Goal: Transaction & Acquisition: Purchase product/service

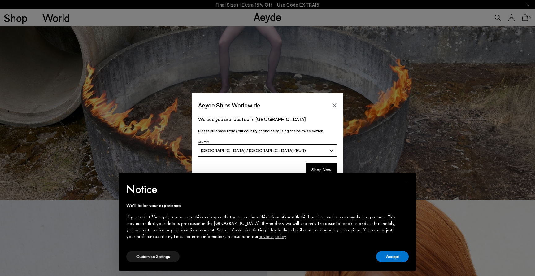
scroll to position [106, 0]
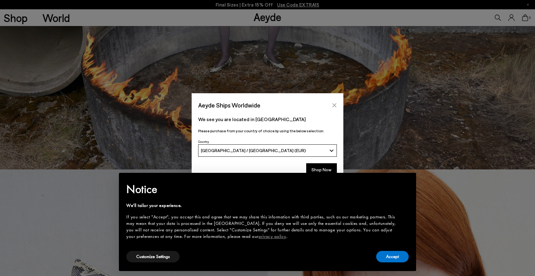
click at [335, 104] on icon "Close" at bounding box center [334, 105] width 5 height 5
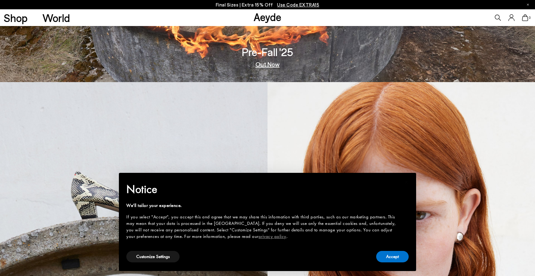
scroll to position [198, 0]
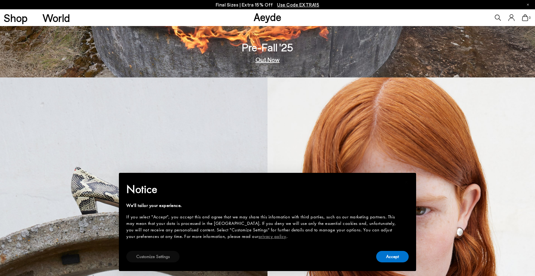
click at [148, 258] on button "Customize Settings" at bounding box center [152, 256] width 53 height 11
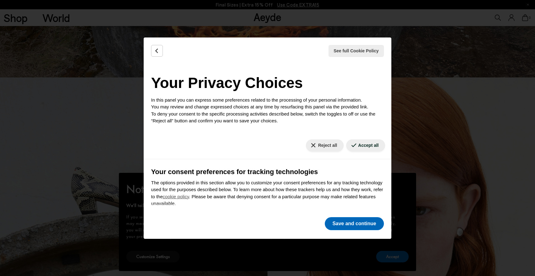
click at [336, 222] on button "Save and continue" at bounding box center [354, 223] width 59 height 13
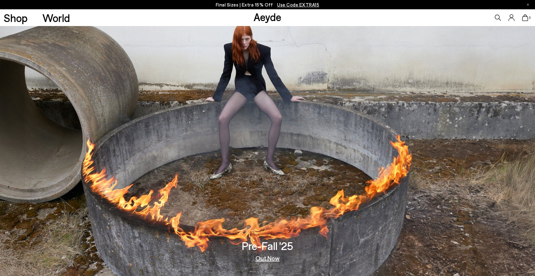
scroll to position [0, 0]
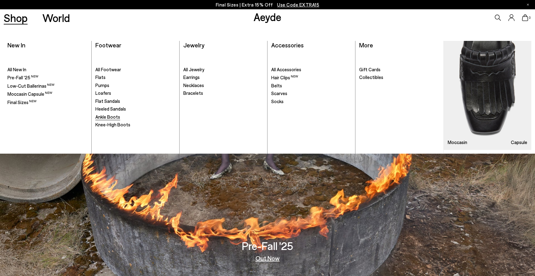
click at [111, 115] on span "Ankle Boots" at bounding box center [107, 117] width 25 height 6
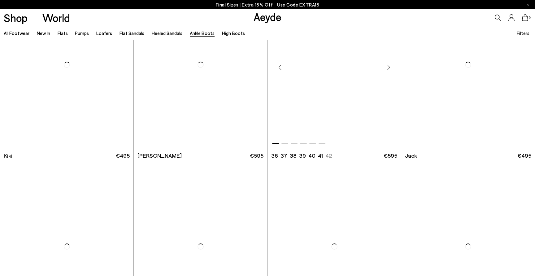
scroll to position [1133, 0]
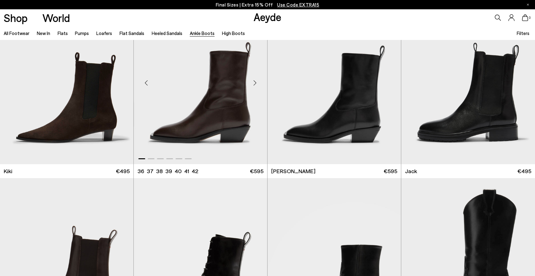
click at [254, 84] on div "Next slide" at bounding box center [254, 82] width 19 height 19
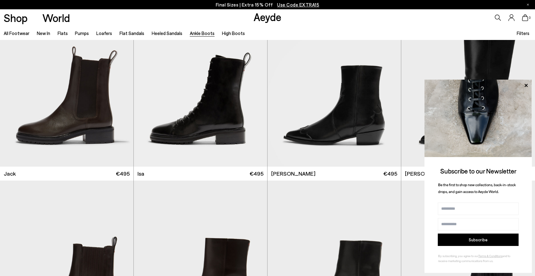
scroll to position [1321, 0]
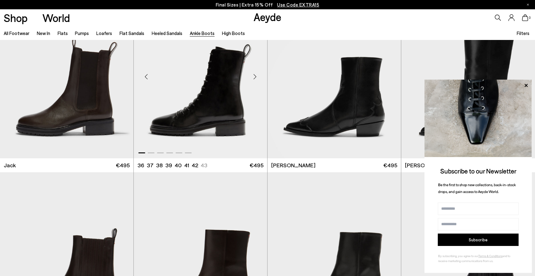
click at [254, 75] on div "Next slide" at bounding box center [254, 76] width 19 height 19
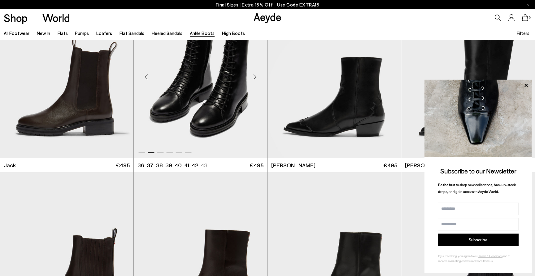
click at [254, 75] on div "Next slide" at bounding box center [254, 76] width 19 height 19
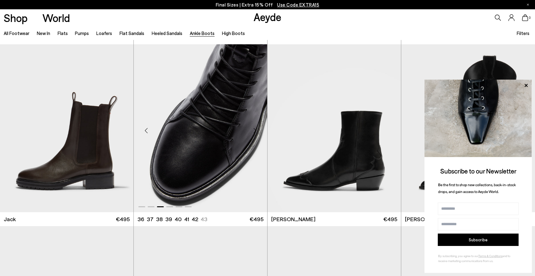
scroll to position [1270, 0]
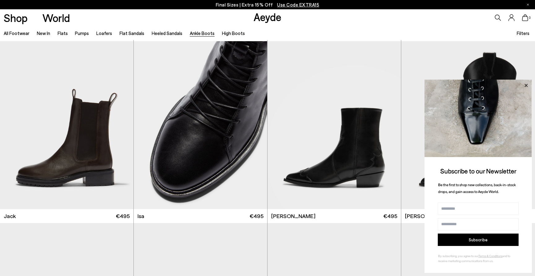
click at [525, 85] on icon at bounding box center [525, 85] width 3 height 3
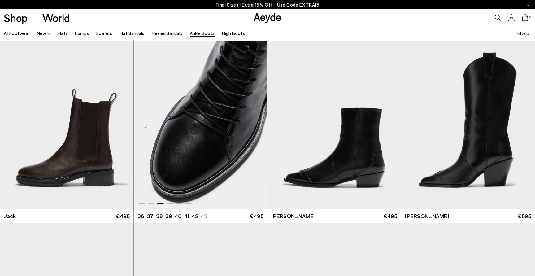
click at [253, 125] on div "Next slide" at bounding box center [254, 127] width 19 height 19
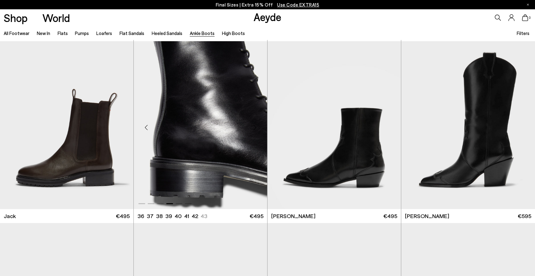
click at [253, 125] on div "Next slide" at bounding box center [254, 127] width 19 height 19
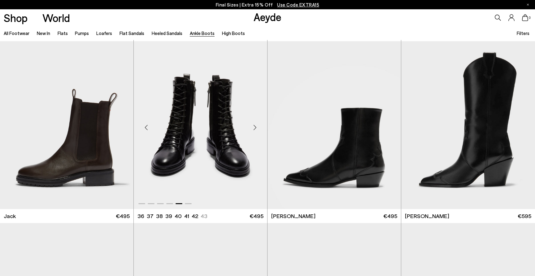
click at [254, 126] on div "Next slide" at bounding box center [254, 127] width 19 height 19
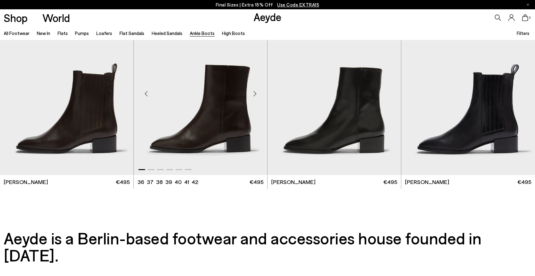
scroll to position [1486, 0]
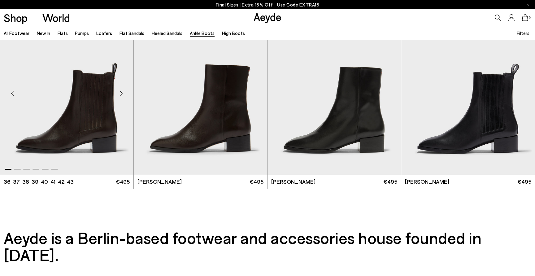
click at [122, 92] on div "Next slide" at bounding box center [121, 93] width 19 height 19
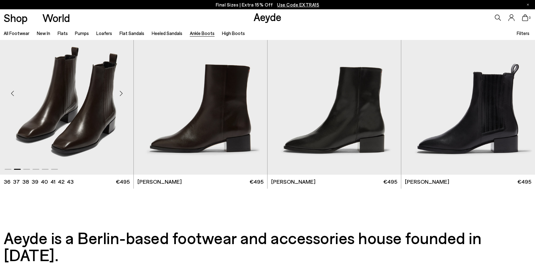
click at [122, 92] on div "Next slide" at bounding box center [121, 93] width 19 height 19
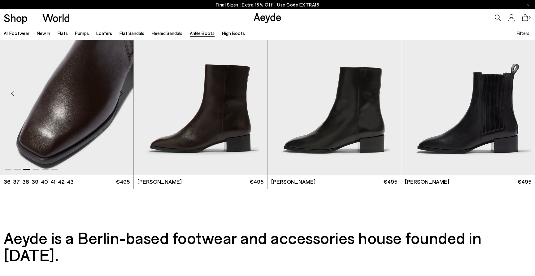
click at [122, 92] on div "Next slide" at bounding box center [121, 93] width 19 height 19
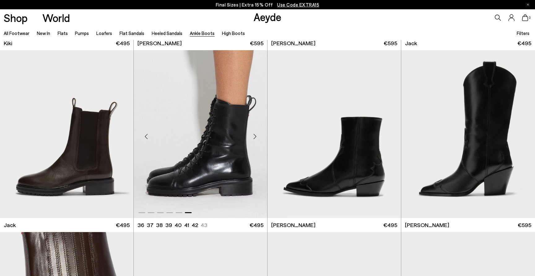
scroll to position [1266, 0]
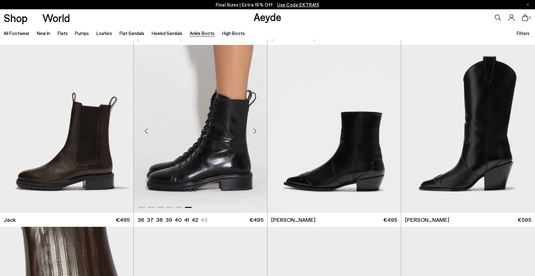
click at [255, 129] on div "Next slide" at bounding box center [254, 131] width 19 height 19
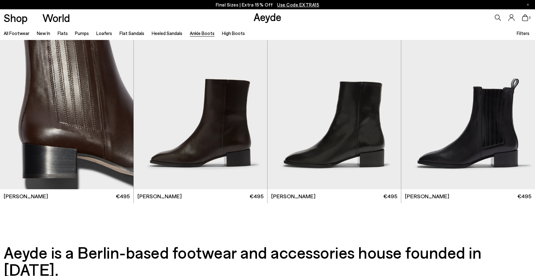
scroll to position [1457, 0]
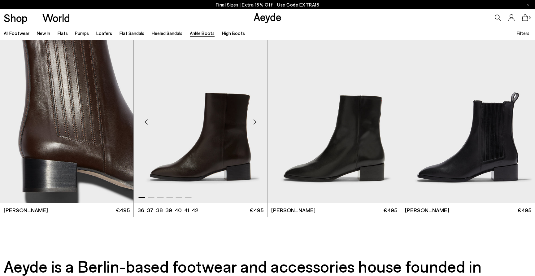
click at [191, 156] on img "1 / 6" at bounding box center [200, 120] width 133 height 168
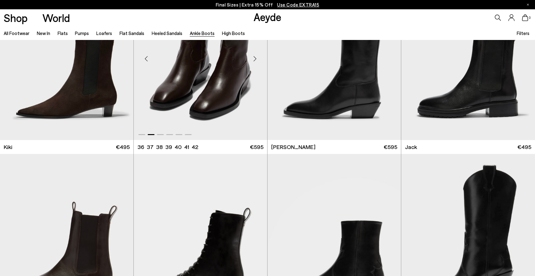
scroll to position [1172, 0]
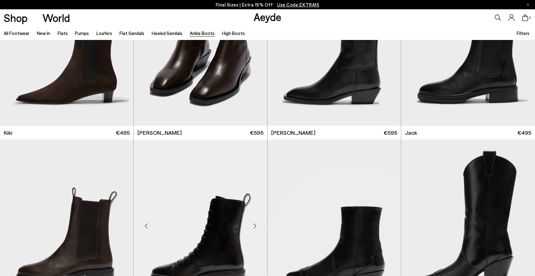
click at [212, 209] on img "1 / 6" at bounding box center [200, 224] width 133 height 168
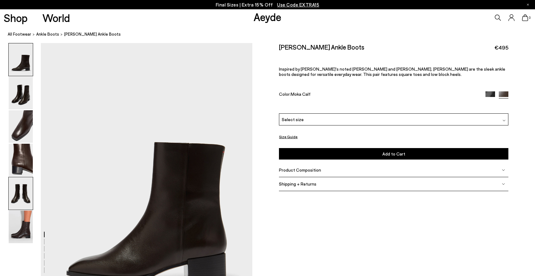
click at [26, 199] on img at bounding box center [21, 193] width 24 height 33
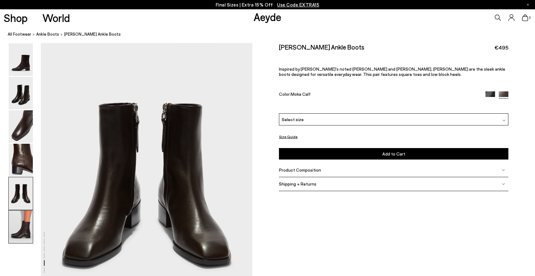
click at [23, 216] on img at bounding box center [21, 226] width 24 height 33
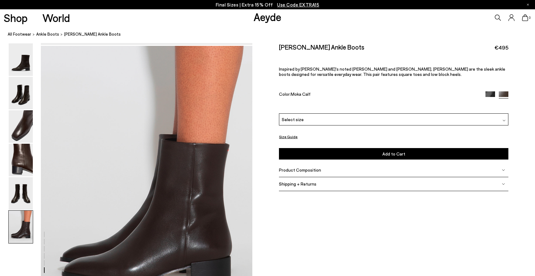
scroll to position [1457, 0]
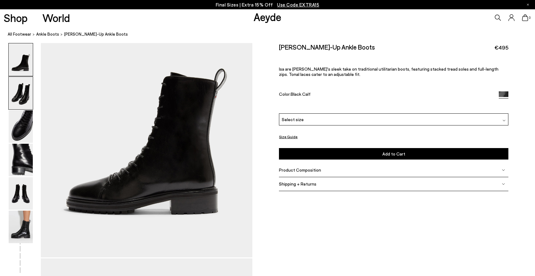
click at [16, 94] on img at bounding box center [21, 93] width 24 height 33
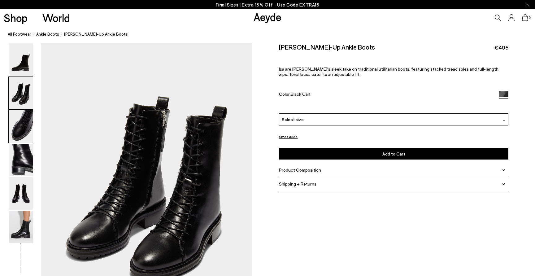
click at [20, 119] on img at bounding box center [21, 126] width 24 height 33
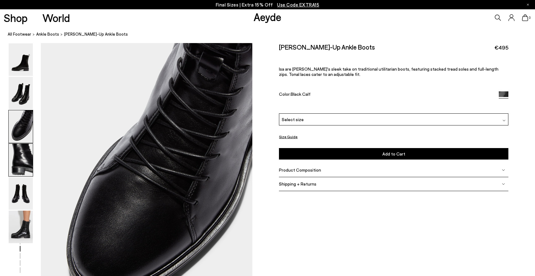
click at [20, 151] on img at bounding box center [21, 160] width 24 height 33
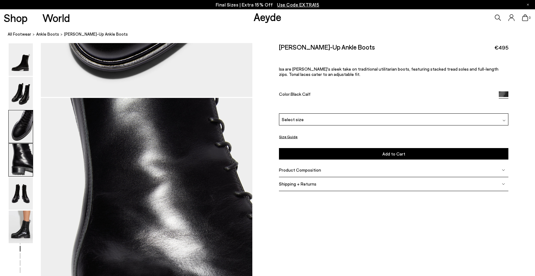
scroll to position [849, 0]
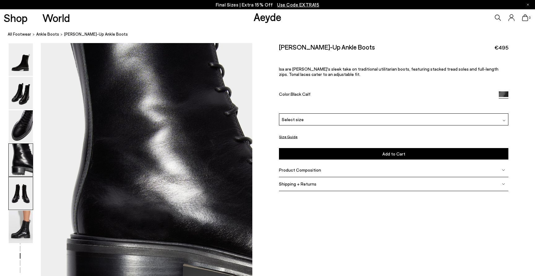
click at [21, 194] on img at bounding box center [21, 193] width 24 height 33
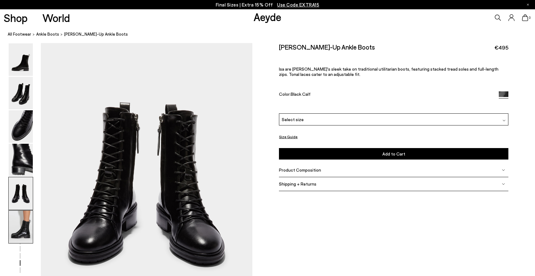
click at [23, 230] on img at bounding box center [21, 226] width 24 height 33
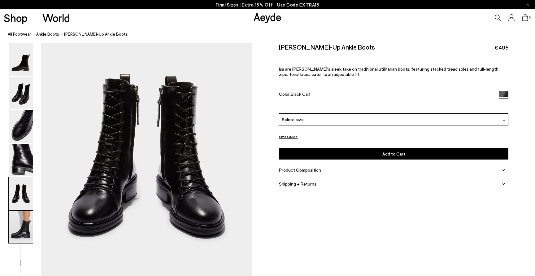
scroll to position [1159, 0]
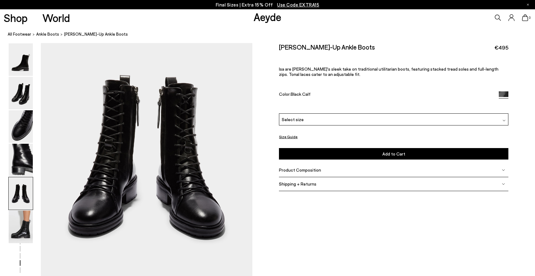
click at [23, 193] on img at bounding box center [21, 193] width 24 height 33
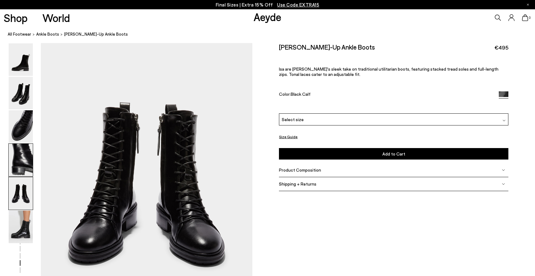
click at [24, 162] on img at bounding box center [21, 160] width 24 height 33
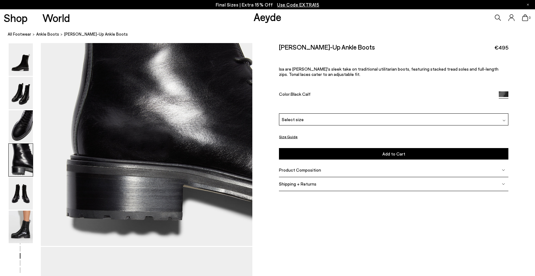
scroll to position [849, 0]
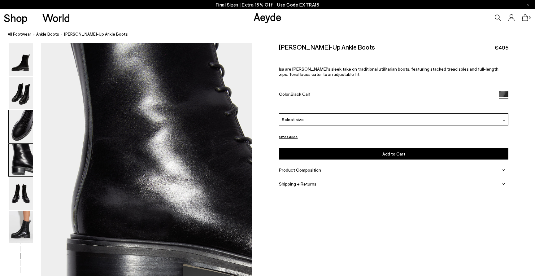
click at [22, 131] on img at bounding box center [21, 126] width 24 height 33
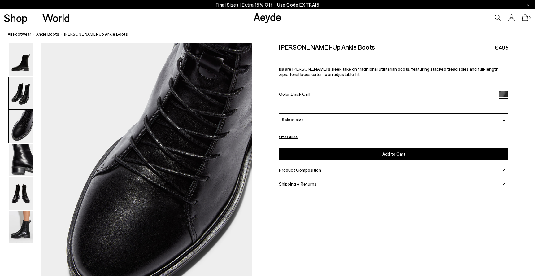
click at [21, 100] on img at bounding box center [21, 93] width 24 height 33
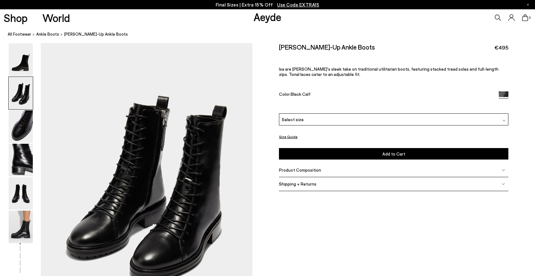
scroll to position [283, 0]
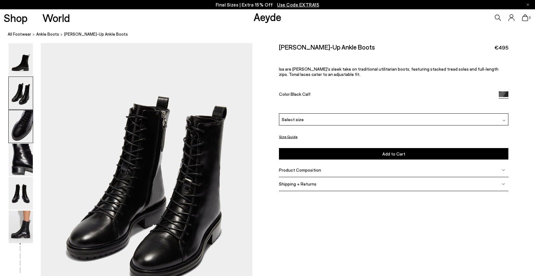
click at [23, 120] on img at bounding box center [21, 126] width 24 height 33
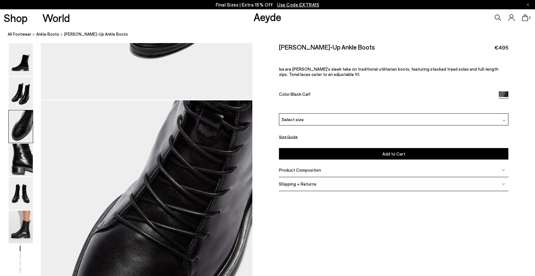
scroll to position [566, 0]
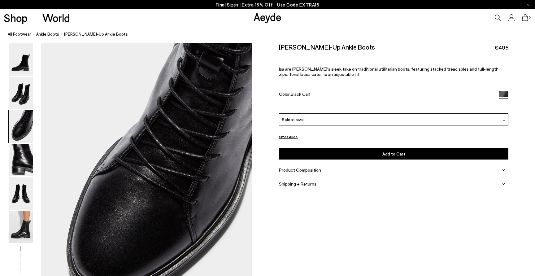
click at [359, 119] on div "Select size" at bounding box center [393, 119] width 229 height 12
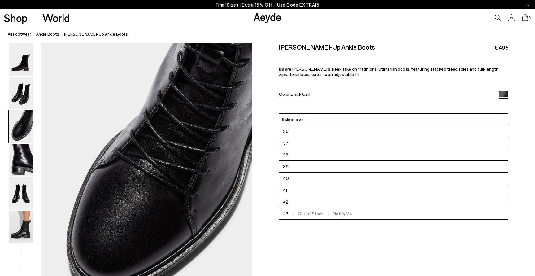
scroll to position [574, 0]
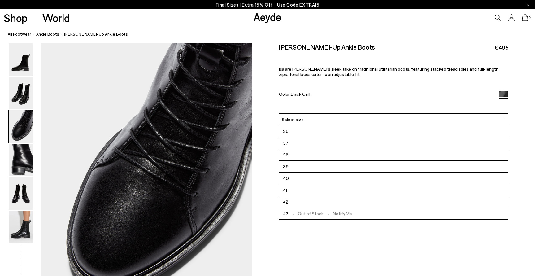
click at [295, 176] on li "40" at bounding box center [393, 178] width 228 height 12
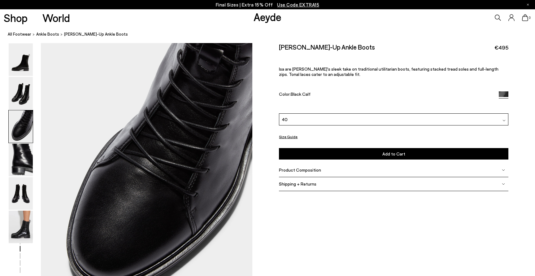
click at [289, 135] on button "Size Guide" at bounding box center [288, 137] width 19 height 8
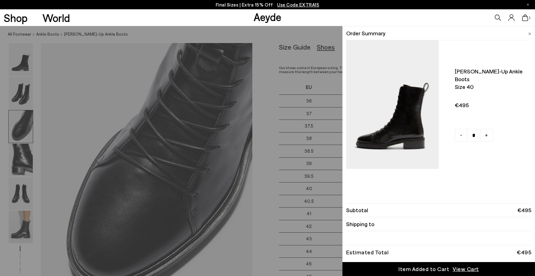
click at [327, 57] on div "Quick Add Color Size View Details Order Summary Isa lace-up ankle boots Size 40…" at bounding box center [267, 151] width 535 height 250
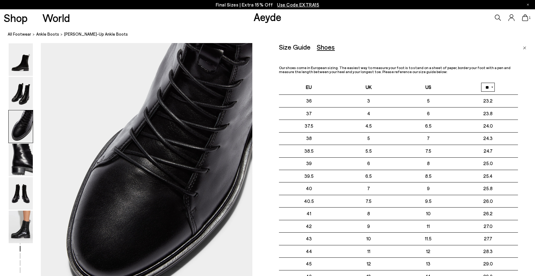
click at [526, 48] on img "Close" at bounding box center [524, 47] width 3 height 3
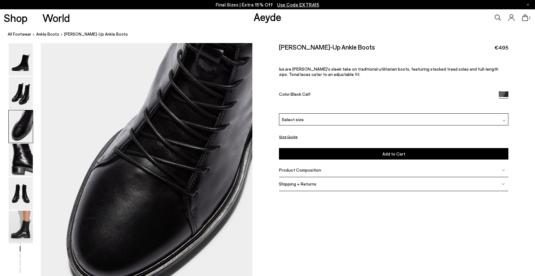
click at [370, 121] on div "Select size" at bounding box center [393, 119] width 229 height 12
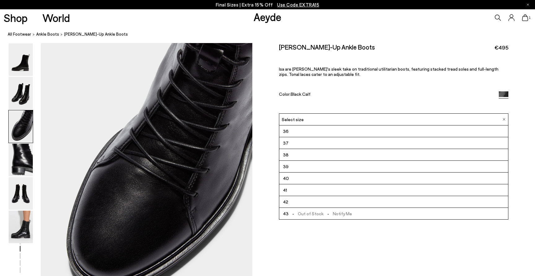
click at [289, 177] on li "40" at bounding box center [393, 178] width 228 height 12
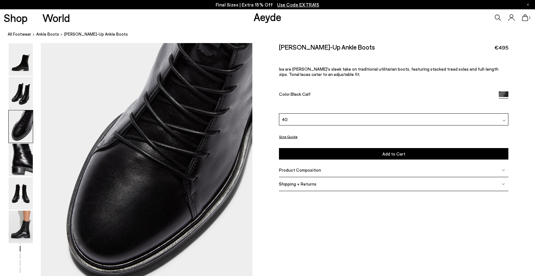
scroll to position [589, 0]
click at [306, 158] on button "Add to Cart Select a Size First" at bounding box center [393, 153] width 229 height 11
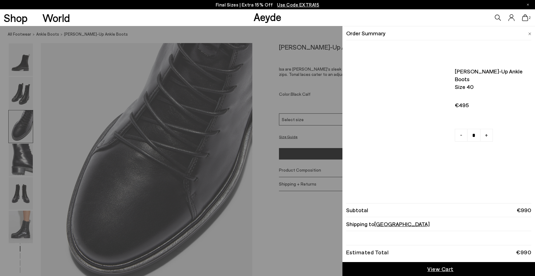
click at [525, 18] on icon at bounding box center [525, 17] width 6 height 7
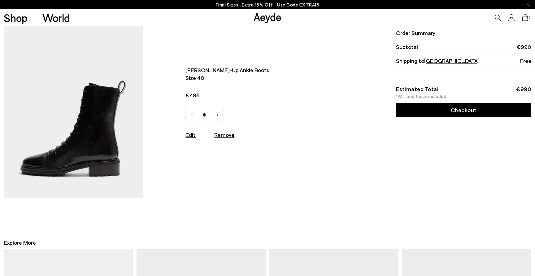
scroll to position [0, 0]
click at [190, 116] on link "-" at bounding box center [191, 114] width 13 height 13
type input "*"
click at [449, 111] on link "Checkout" at bounding box center [463, 110] width 135 height 14
